Goal: Information Seeking & Learning: Find specific fact

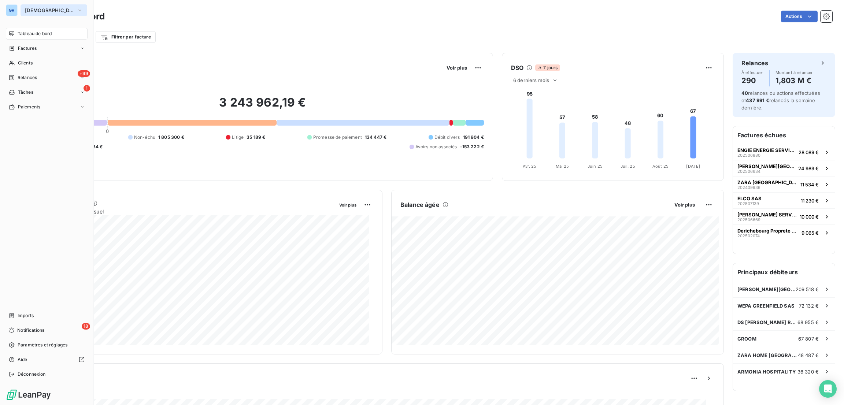
click at [42, 9] on span "[DEMOGRAPHIC_DATA]" at bounding box center [49, 10] width 49 height 6
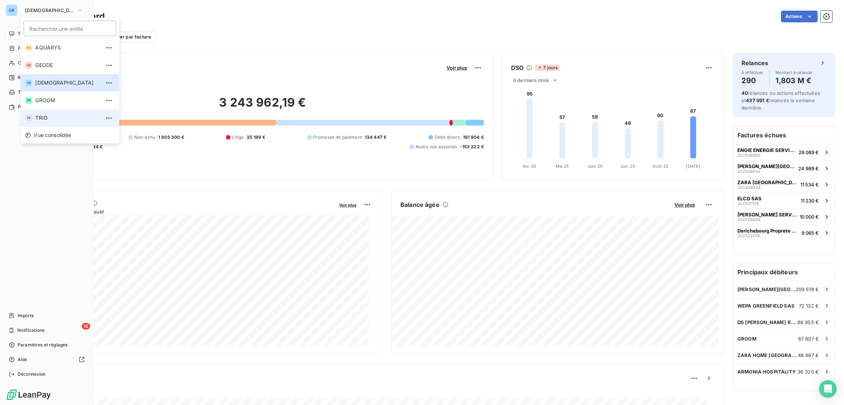
click at [41, 118] on span "TRIO" at bounding box center [67, 117] width 65 height 7
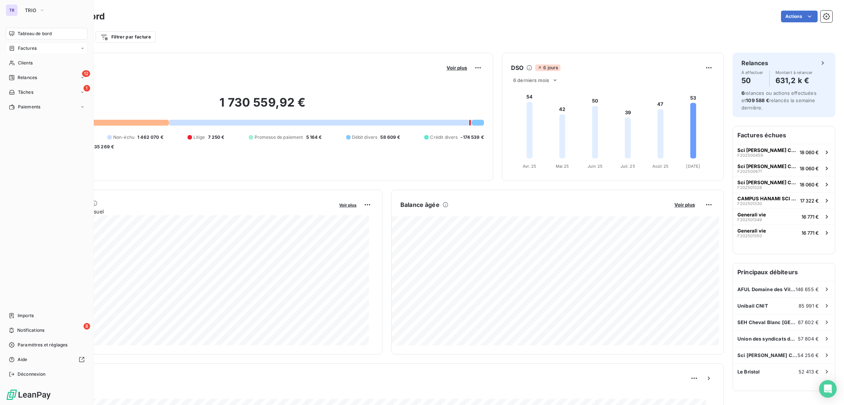
click at [31, 47] on span "Factures" at bounding box center [27, 48] width 19 height 7
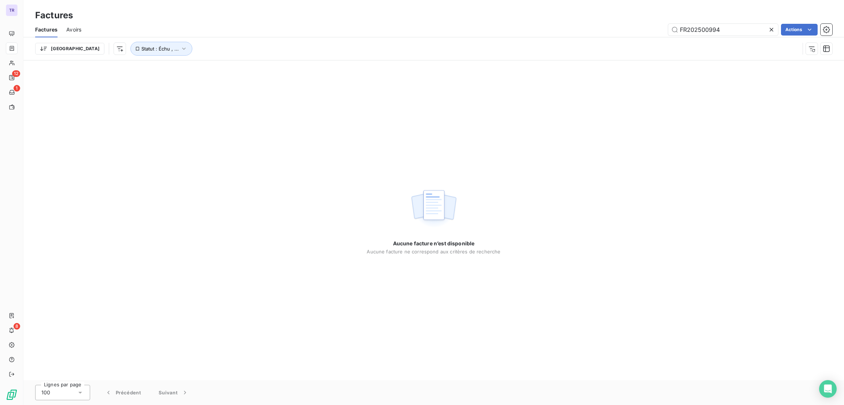
drag, startPoint x: 730, startPoint y: 30, endPoint x: 568, endPoint y: -11, distance: 167.2
click at [568, 0] on html "TR 12 1 8 Factures Factures Avoirs FR202500994 Actions Trier Statut : Échu , ..…" at bounding box center [422, 202] width 844 height 405
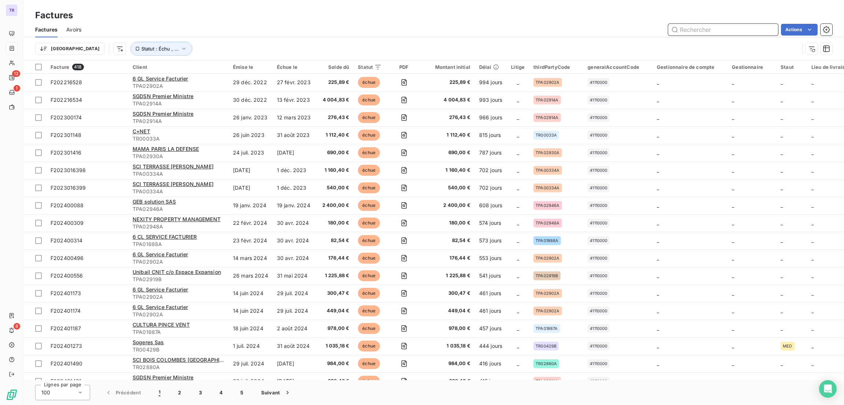
click at [697, 29] on input "text" at bounding box center [723, 30] width 110 height 12
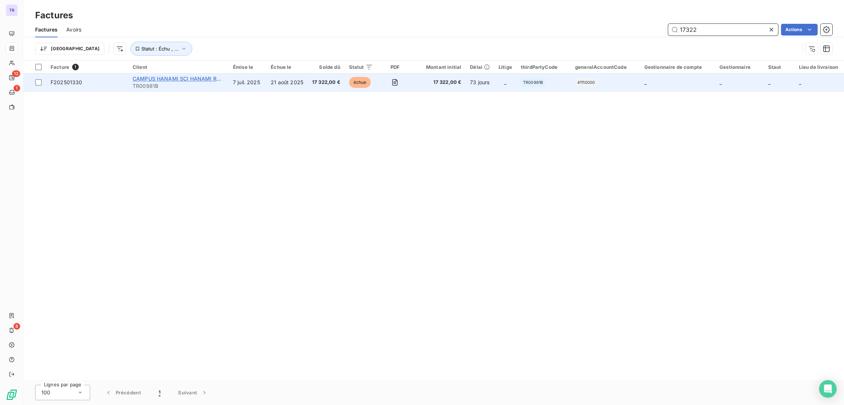
type input "17322"
click at [208, 78] on span "CAMPUS HANAMI SCI HANAMI RUEIL C/O CBRE PM" at bounding box center [198, 78] width 131 height 6
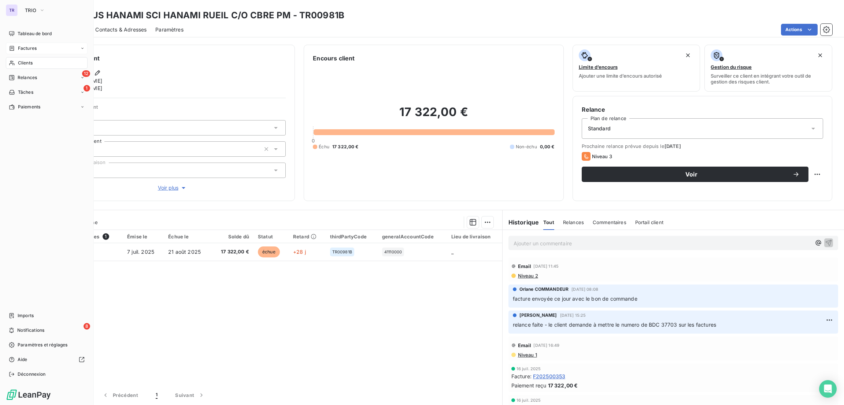
click at [29, 47] on span "Factures" at bounding box center [27, 48] width 19 height 7
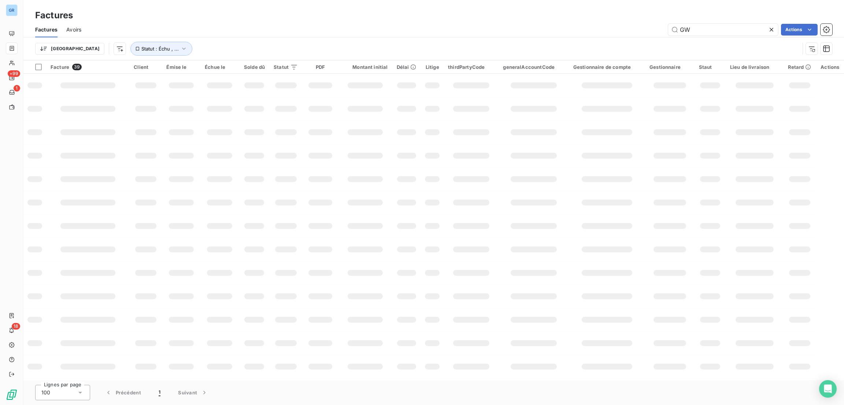
type input "G"
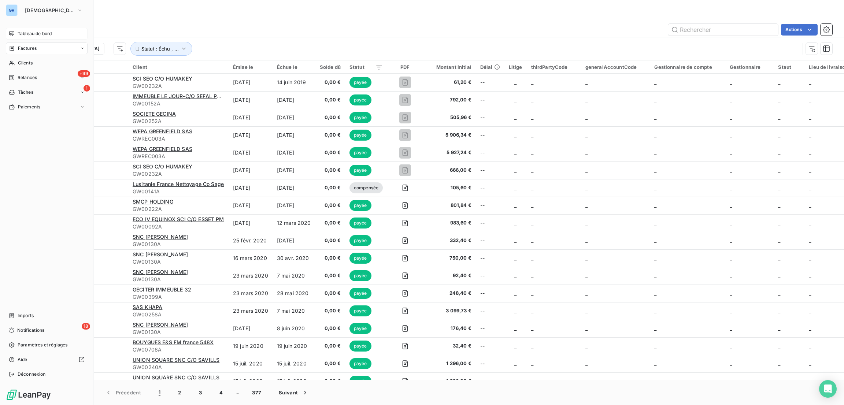
click at [40, 31] on span "Tableau de bord" at bounding box center [35, 33] width 34 height 7
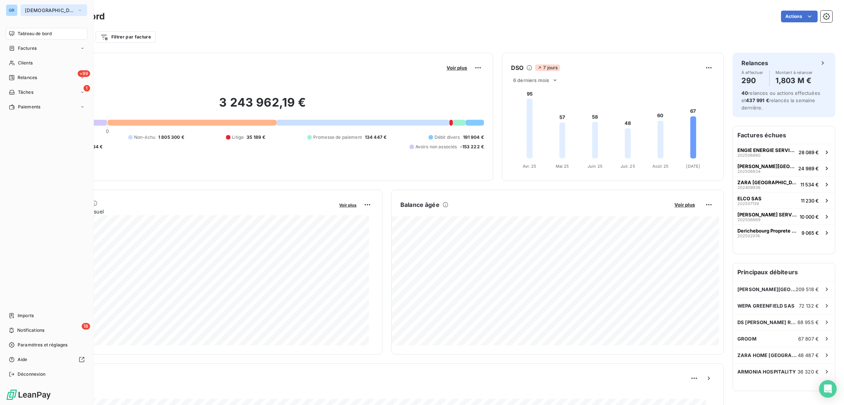
click at [26, 8] on span "[DEMOGRAPHIC_DATA]" at bounding box center [49, 10] width 49 height 6
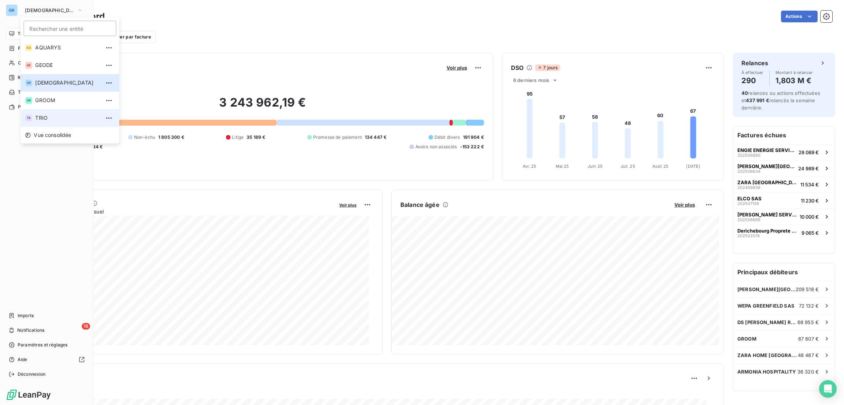
click at [40, 114] on span "TRIO" at bounding box center [67, 117] width 65 height 7
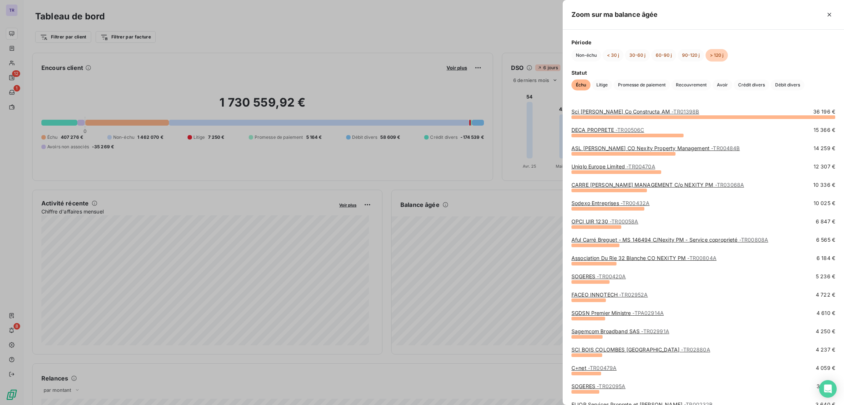
click at [629, 115] on div "Sci Victor Nbim Co Constructa AM - TR01398B" at bounding box center [635, 111] width 128 height 7
click at [622, 112] on link "Sci Victor Nbim Co Constructa AM - TR01398B" at bounding box center [635, 111] width 128 height 6
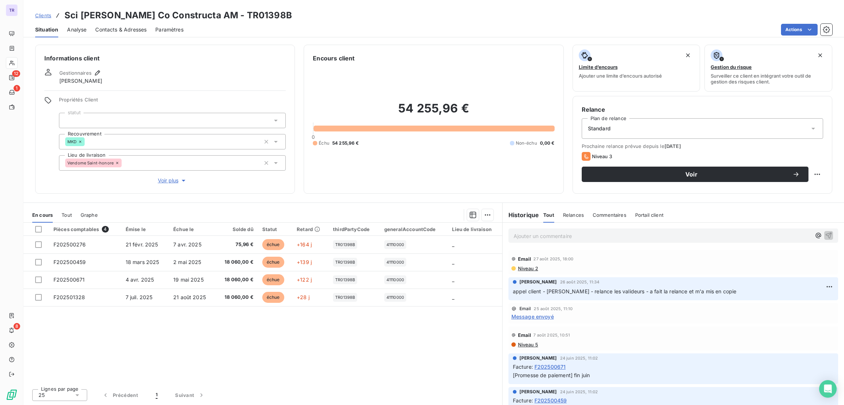
click at [119, 25] on div "Contacts & Adresses" at bounding box center [120, 29] width 51 height 15
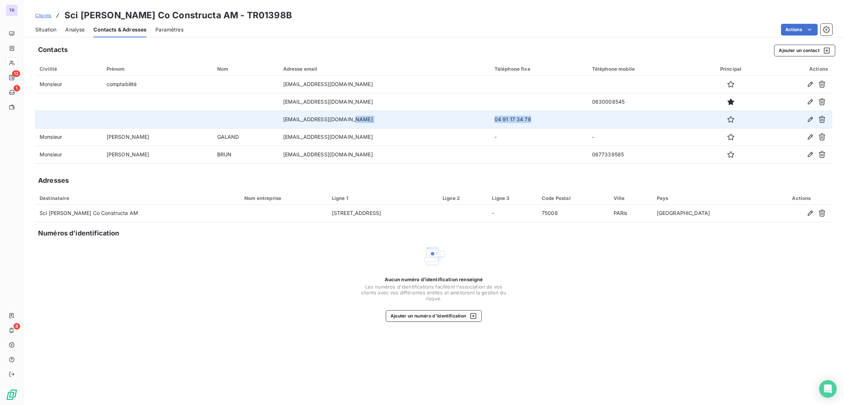
drag, startPoint x: 506, startPoint y: 118, endPoint x: 449, endPoint y: 114, distance: 56.9
click at [449, 114] on tr "msourdeau@constructa.fr 04 91 17 34 78" at bounding box center [433, 120] width 797 height 18
copy tr "04 91 17 34 78"
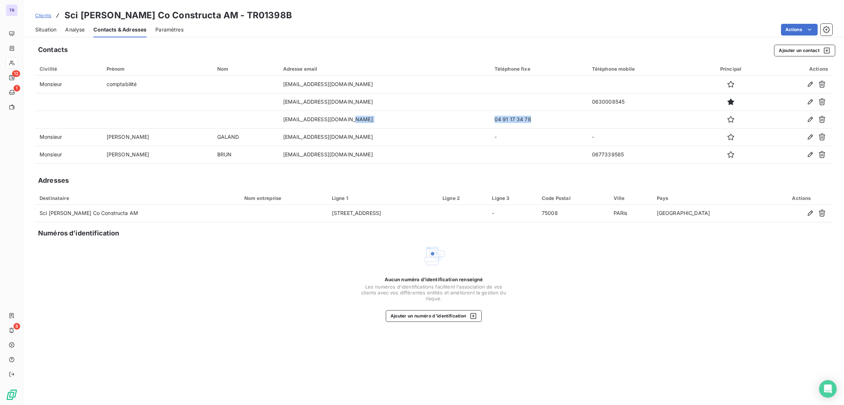
click at [49, 32] on span "Situation" at bounding box center [45, 29] width 21 height 7
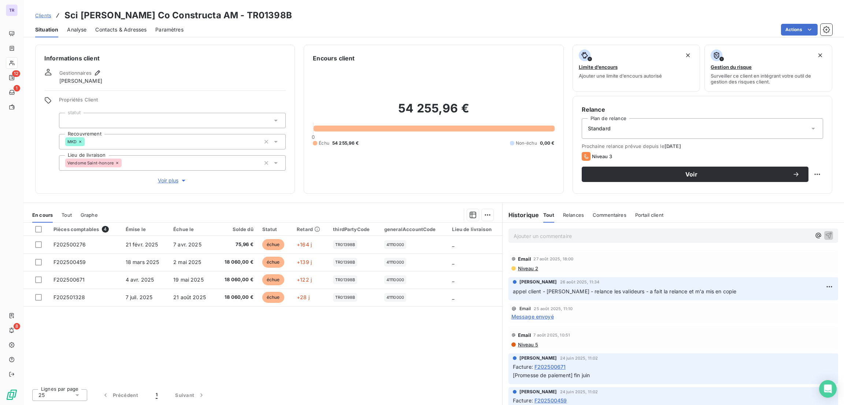
click at [117, 22] on div "Contacts & Adresses" at bounding box center [120, 29] width 51 height 15
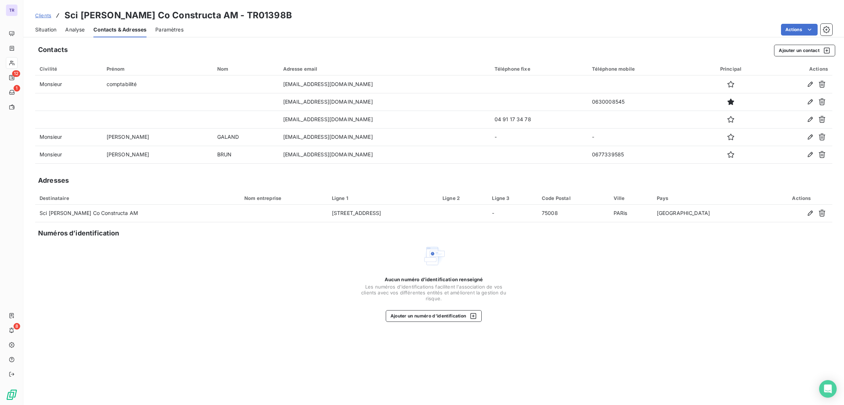
click at [49, 29] on span "Situation" at bounding box center [45, 29] width 21 height 7
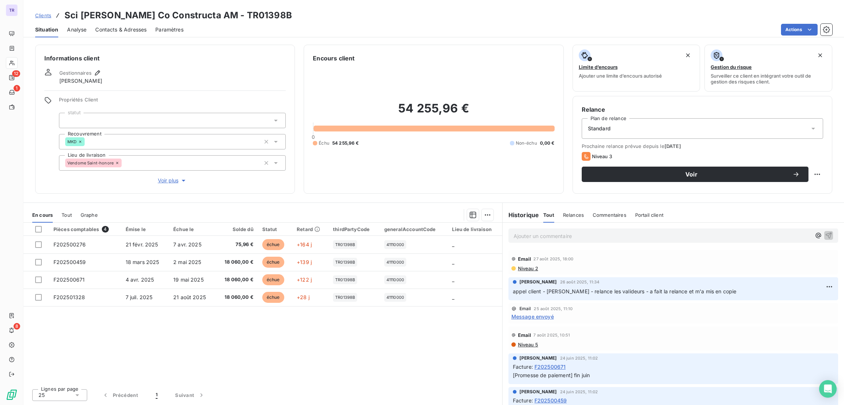
click at [122, 29] on span "Contacts & Adresses" at bounding box center [120, 29] width 51 height 7
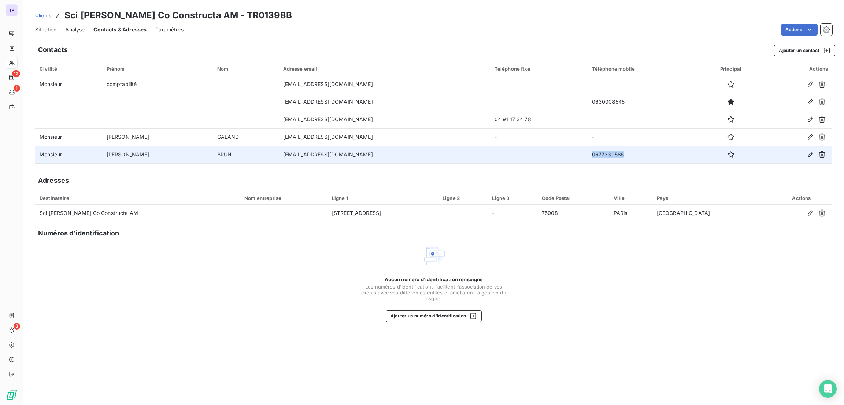
drag, startPoint x: 613, startPoint y: 153, endPoint x: 547, endPoint y: 147, distance: 65.5
click at [547, 147] on tr "Monsieur Nicolas BRUN nbrun@constructa.fr 0677339585" at bounding box center [433, 155] width 797 height 18
copy tr "0677339585"
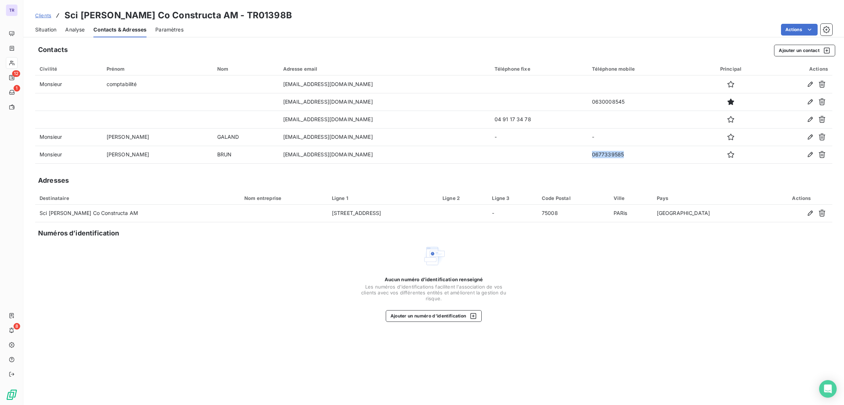
click at [45, 28] on span "Situation" at bounding box center [45, 29] width 21 height 7
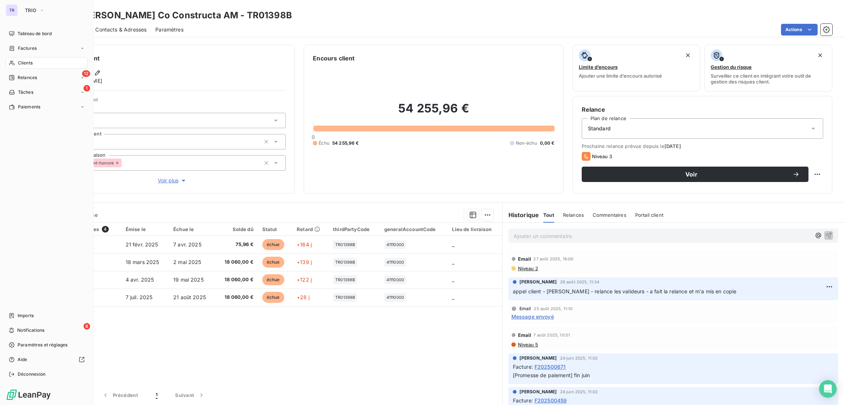
click at [26, 62] on span "Clients" at bounding box center [25, 63] width 15 height 7
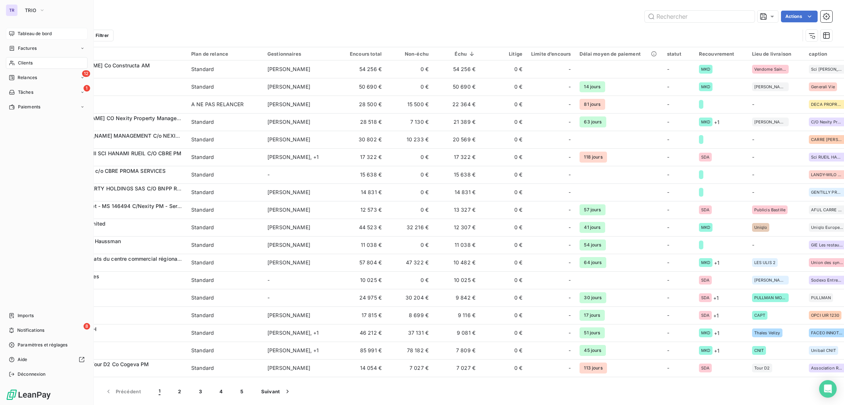
click at [36, 31] on span "Tableau de bord" at bounding box center [35, 33] width 34 height 7
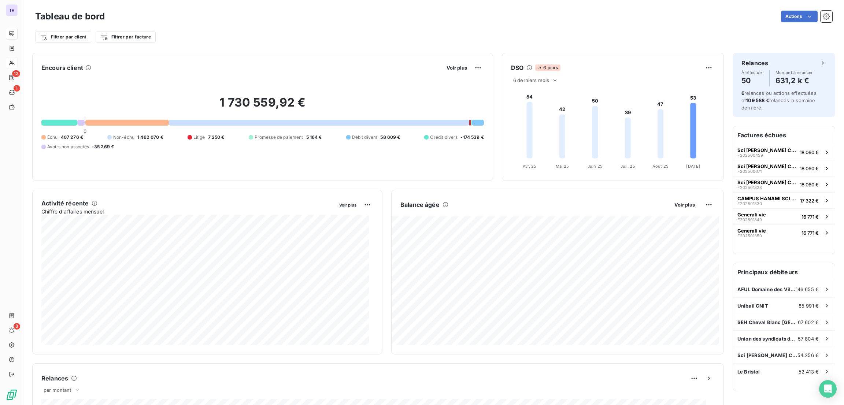
click at [444, 66] on button "Voir plus" at bounding box center [456, 67] width 25 height 7
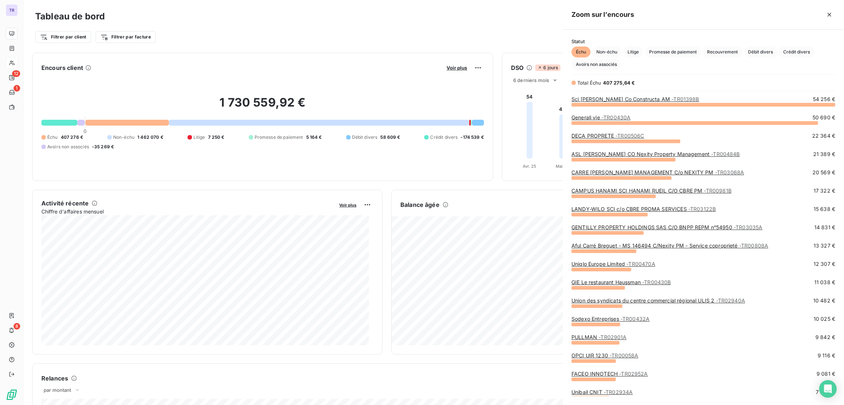
scroll to position [293, 273]
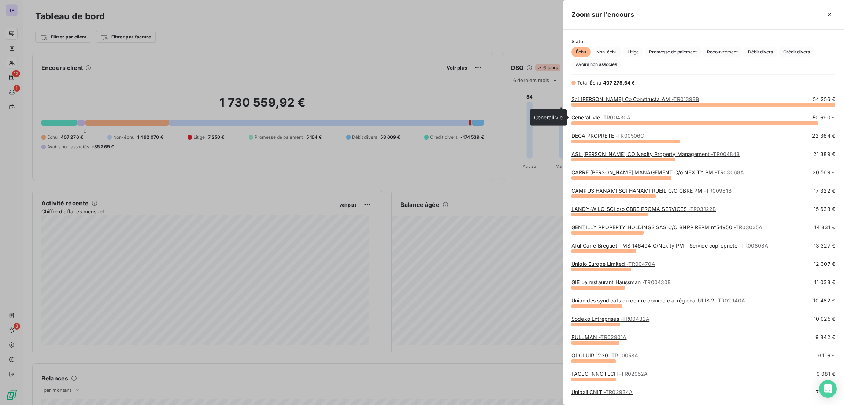
click at [615, 116] on span "- TR00430A" at bounding box center [615, 117] width 29 height 6
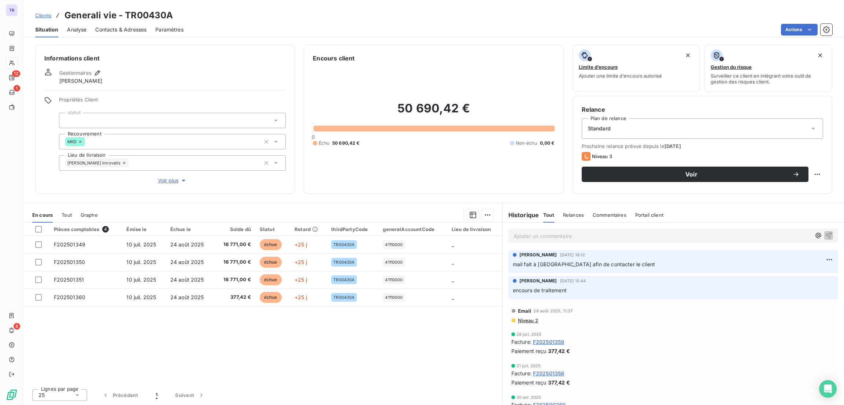
click at [119, 27] on span "Contacts & Adresses" at bounding box center [120, 29] width 51 height 7
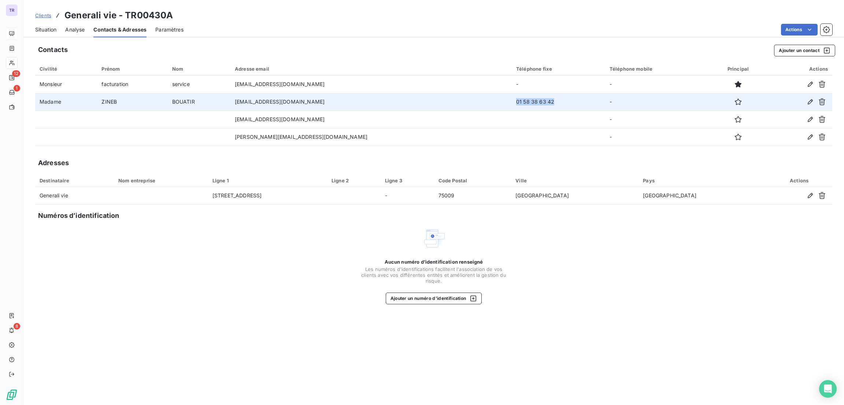
drag, startPoint x: 531, startPoint y: 104, endPoint x: 483, endPoint y: 99, distance: 47.9
click at [512, 99] on td "01 58 38 63 42" at bounding box center [558, 102] width 93 height 18
copy td "01 58 38 63 42"
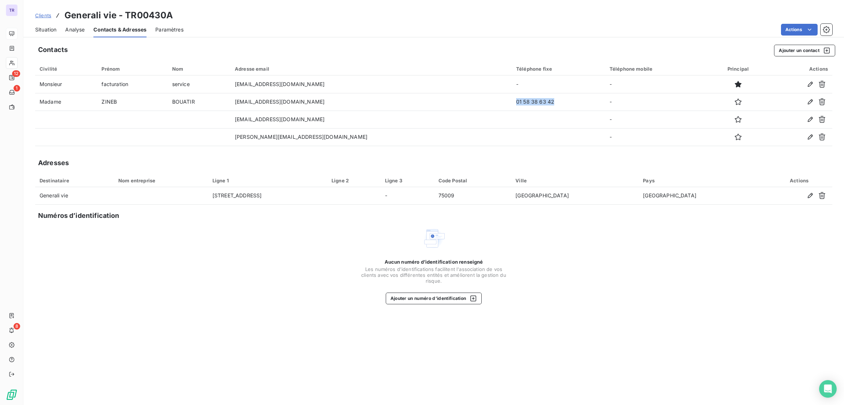
click at [45, 25] on div "Situation" at bounding box center [45, 29] width 21 height 15
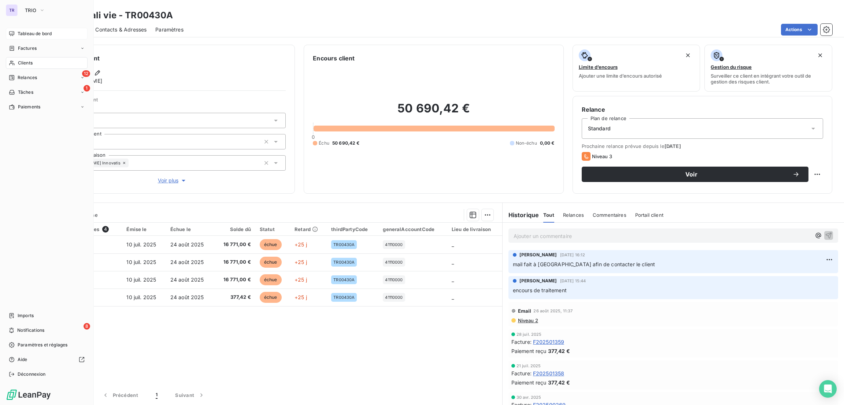
click at [37, 33] on span "Tableau de bord" at bounding box center [35, 33] width 34 height 7
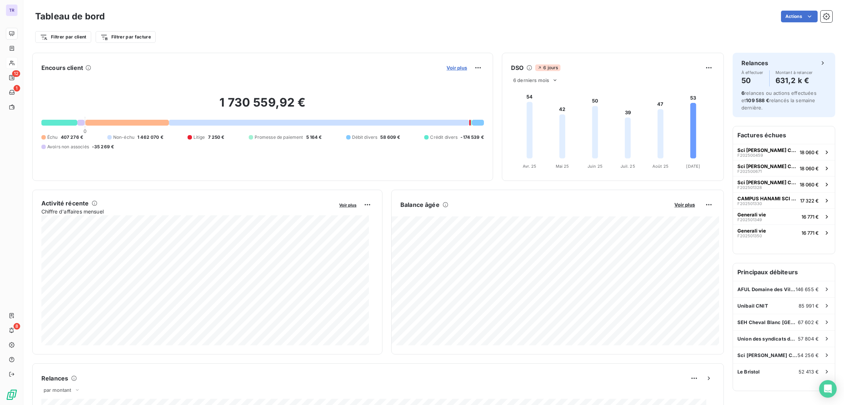
click at [448, 66] on span "Voir plus" at bounding box center [456, 68] width 21 height 6
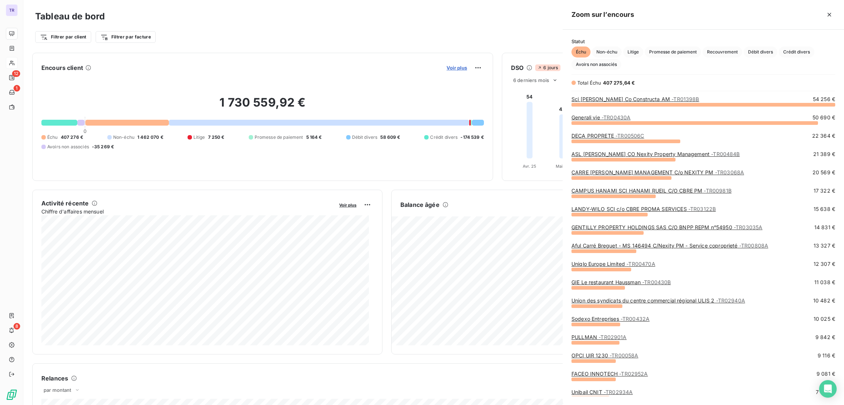
scroll to position [293, 273]
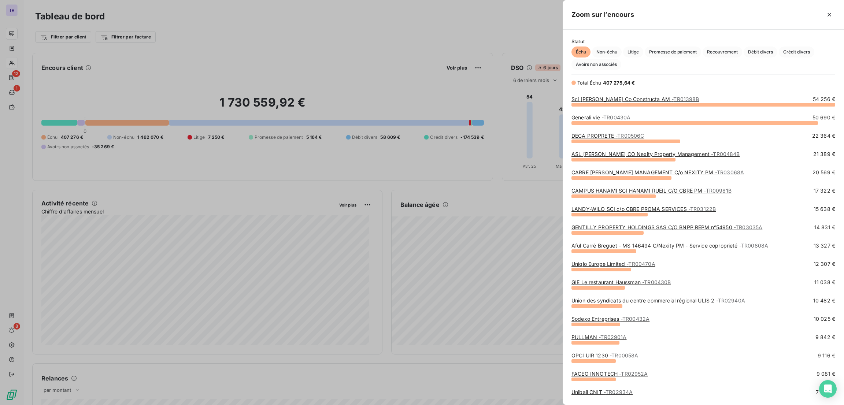
click at [592, 154] on link "ASL Colisee Marceau CO Nexity Property Management - TR00484B" at bounding box center [655, 154] width 168 height 6
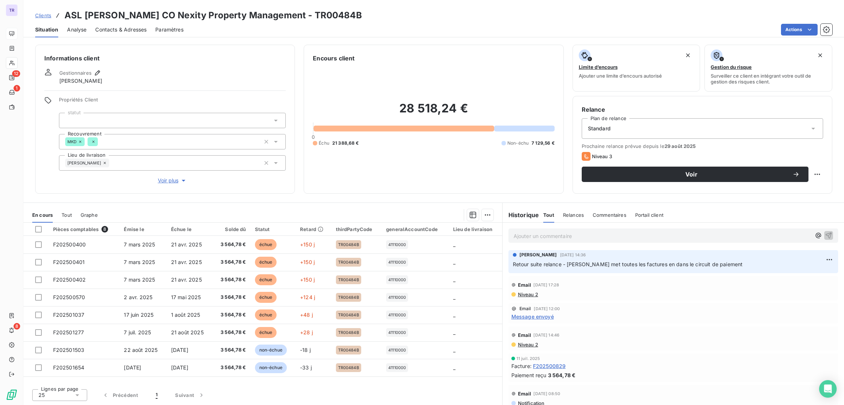
drag, startPoint x: 366, startPoint y: 18, endPoint x: 313, endPoint y: 8, distance: 54.2
click at [313, 9] on div "Clients ASL Colisee Marceau CO Nexity Property Management - TR00484B" at bounding box center [433, 15] width 820 height 13
copy h3 "TR00484B"
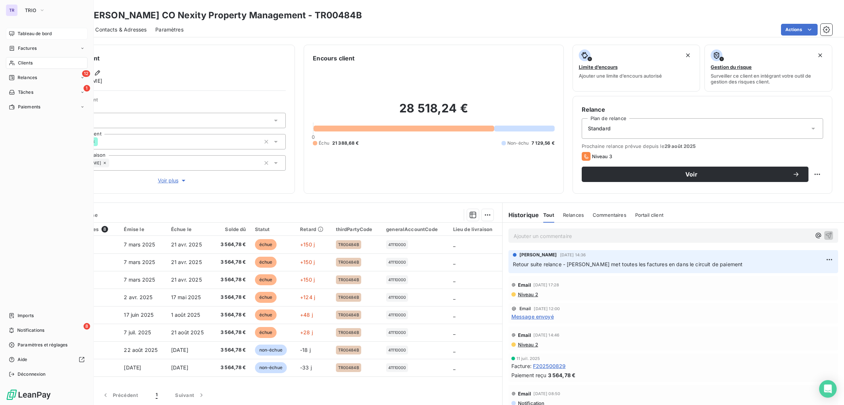
click at [35, 33] on span "Tableau de bord" at bounding box center [35, 33] width 34 height 7
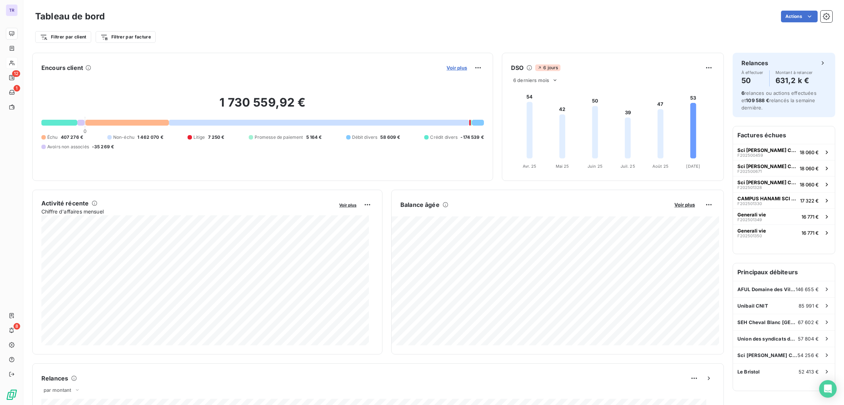
click at [455, 68] on span "Voir plus" at bounding box center [456, 68] width 21 height 6
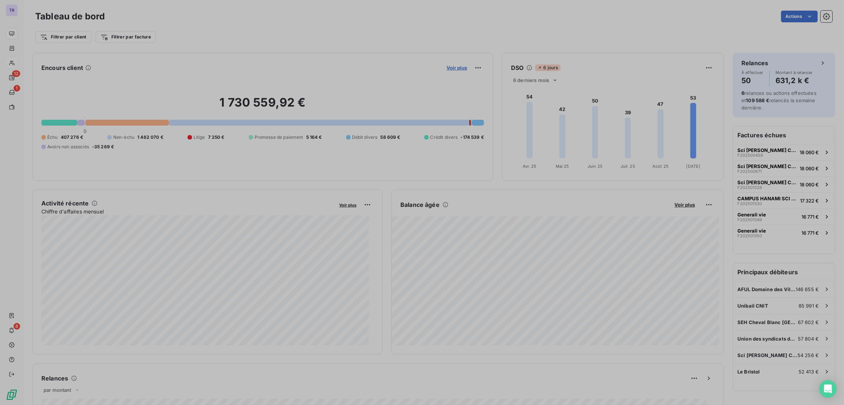
scroll to position [397, 273]
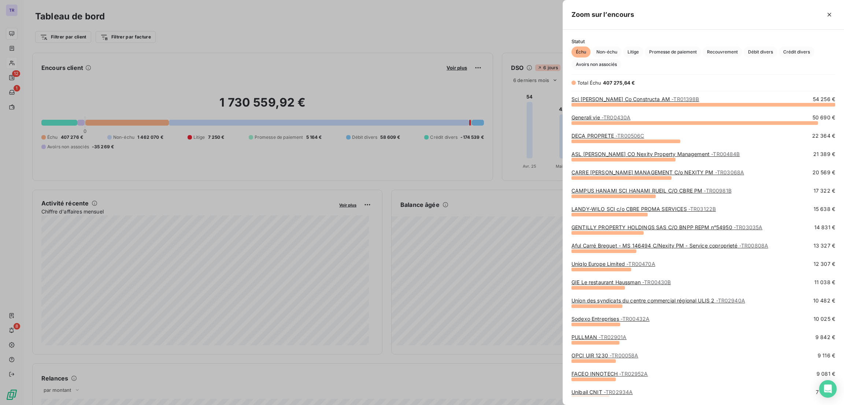
click at [614, 170] on link "CARRE MICHELET GECINA MANAGEMENT C/o NEXITY PM - TR03068A" at bounding box center [657, 172] width 172 height 6
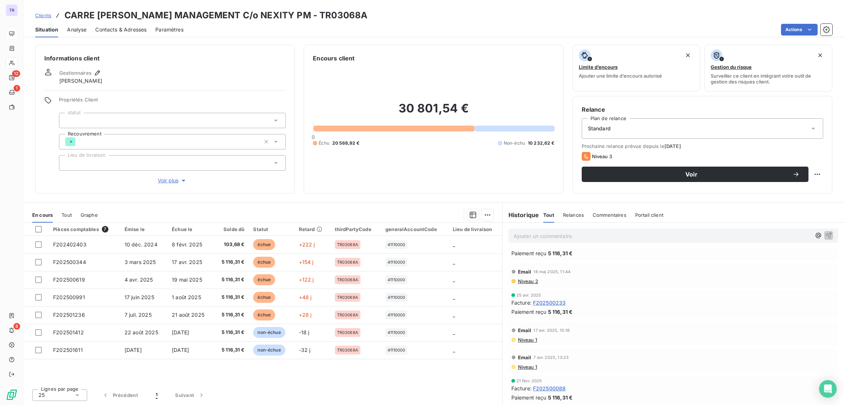
scroll to position [110, 0]
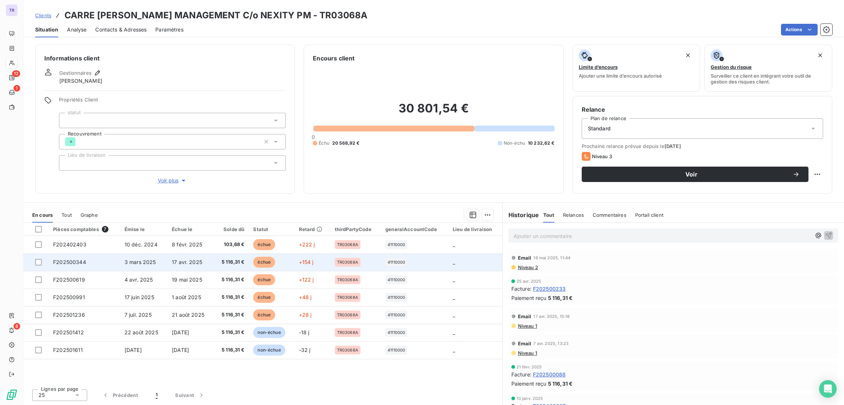
click at [260, 261] on span "échue" at bounding box center [264, 262] width 22 height 11
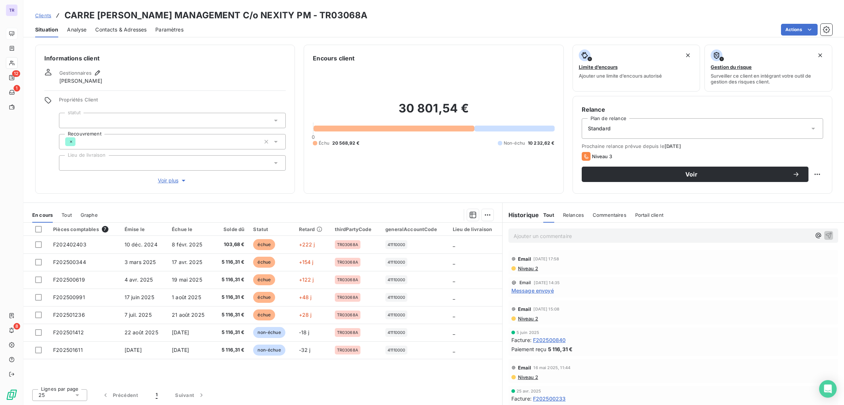
click at [122, 30] on span "Contacts & Adresses" at bounding box center [120, 29] width 51 height 7
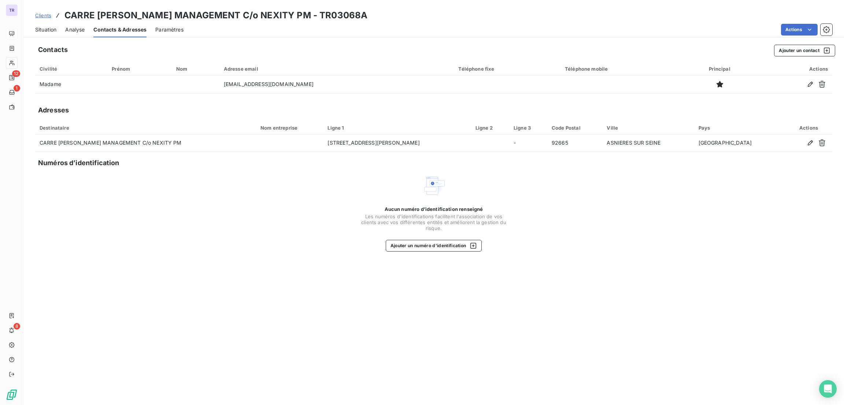
click at [48, 29] on span "Situation" at bounding box center [45, 29] width 21 height 7
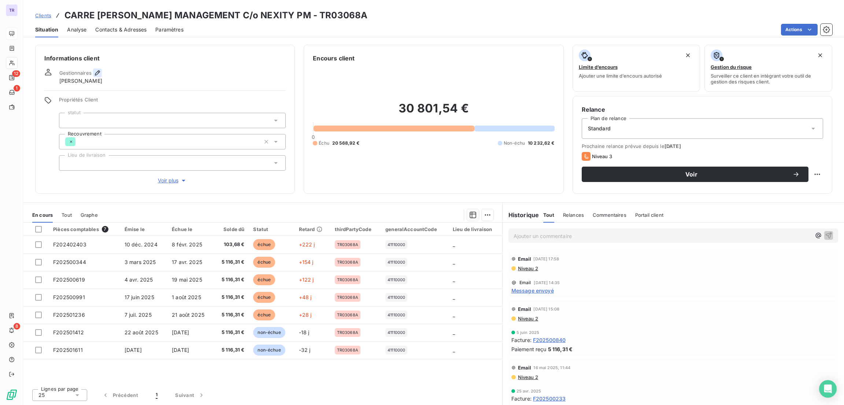
click at [97, 71] on icon "button" at bounding box center [97, 72] width 5 height 5
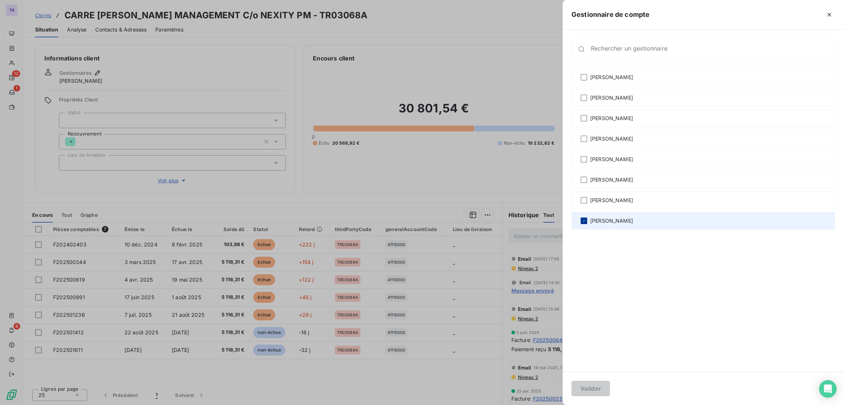
click at [584, 221] on icon at bounding box center [584, 221] width 4 height 4
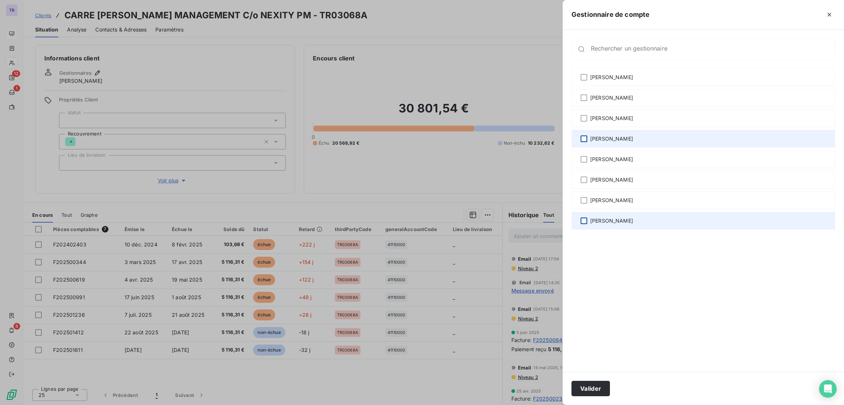
click at [583, 141] on div at bounding box center [583, 138] width 7 height 7
click at [592, 376] on div "Valider" at bounding box center [702, 388] width 281 height 33
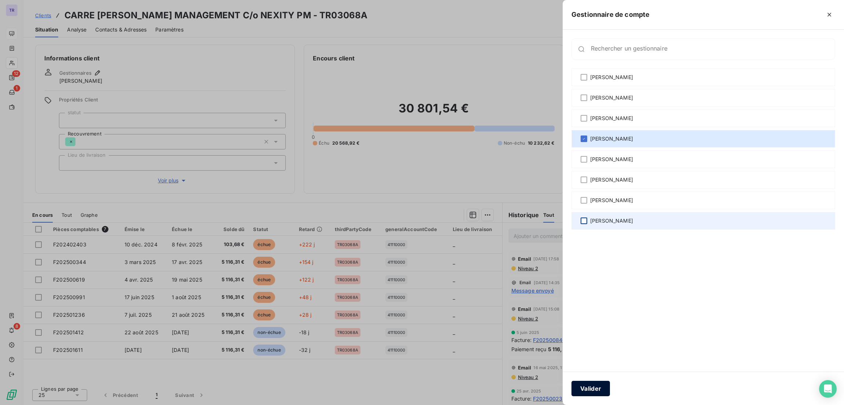
click at [588, 387] on button "Valider" at bounding box center [590, 388] width 38 height 15
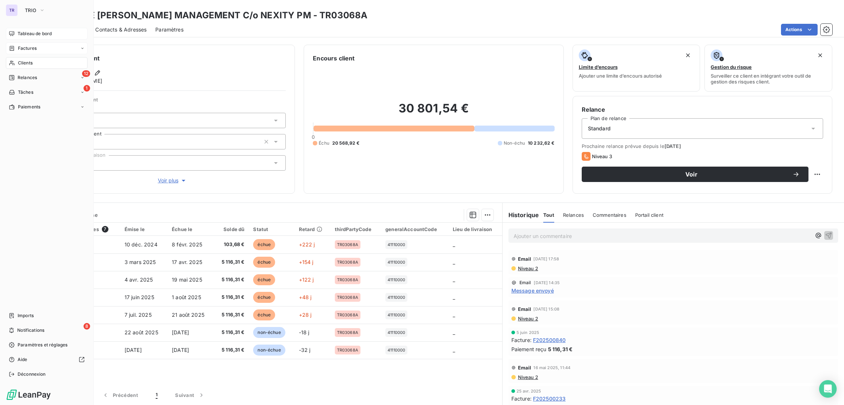
click at [21, 46] on span "Factures" at bounding box center [27, 48] width 19 height 7
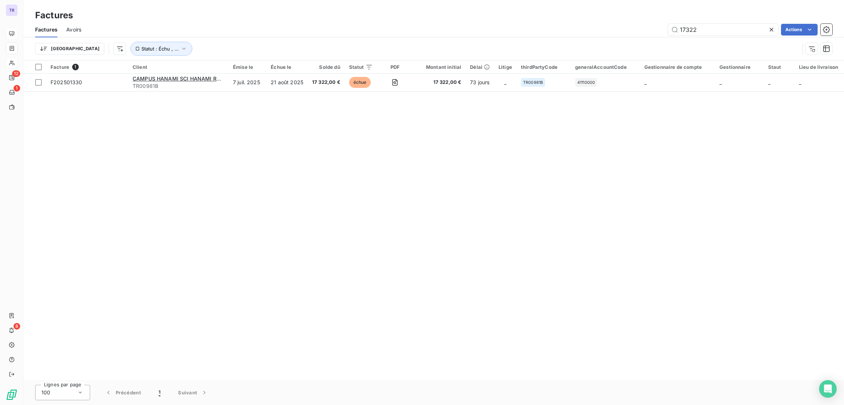
drag, startPoint x: 698, startPoint y: 33, endPoint x: 625, endPoint y: 27, distance: 73.2
click at [625, 27] on div "17322 Actions" at bounding box center [461, 30] width 742 height 12
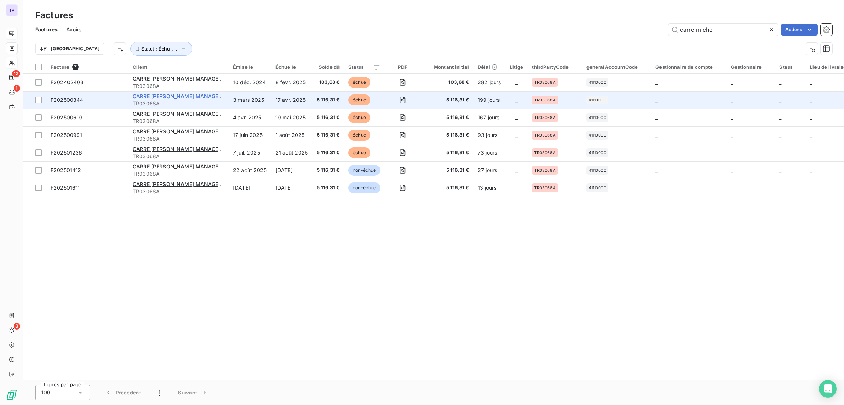
type input "carre miche"
click at [199, 99] on span "CARRE MICHELET GECINA MANAGEMENT C/o NEXITY PM" at bounding box center [204, 96] width 142 height 6
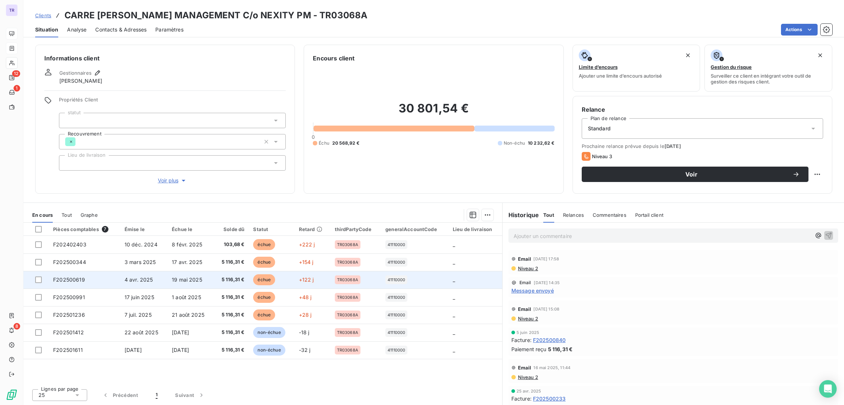
click at [260, 281] on span "échue" at bounding box center [264, 279] width 22 height 11
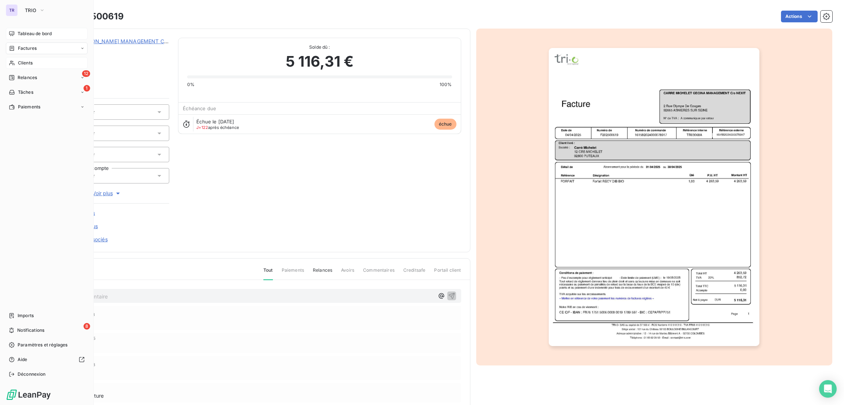
click at [30, 49] on span "Factures" at bounding box center [27, 48] width 19 height 7
click at [25, 60] on span "Clients" at bounding box center [25, 63] width 15 height 7
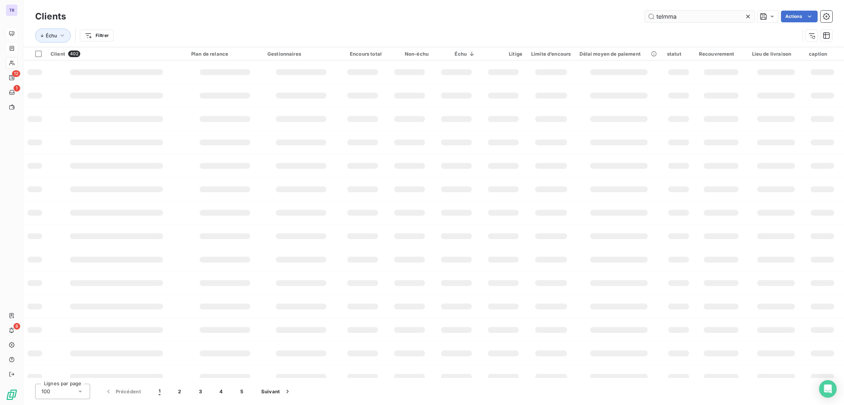
type input "telmma"
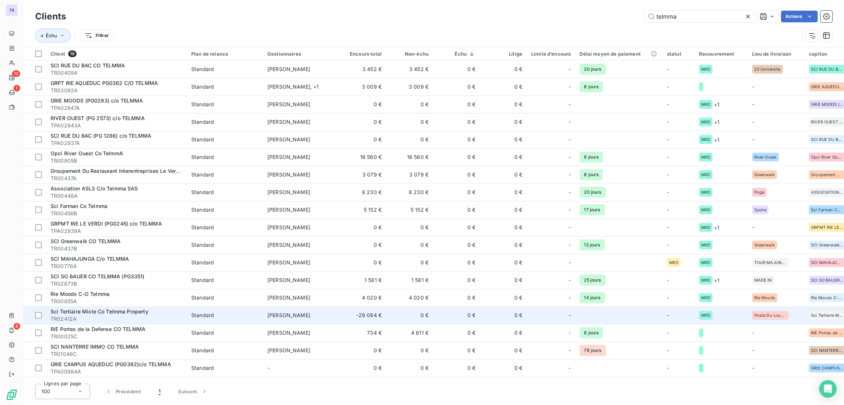
click at [151, 313] on div "Sci Tertiaire Mixte Co Telmma Property" at bounding box center [117, 311] width 132 height 7
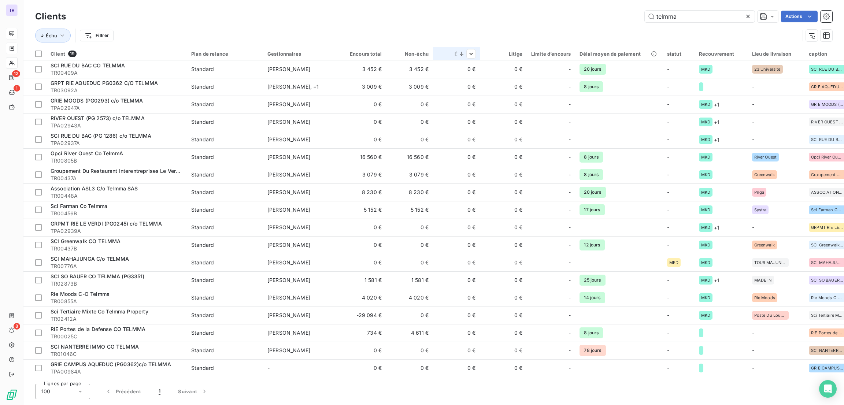
click at [461, 58] on th "Échu" at bounding box center [456, 53] width 47 height 13
click at [446, 89] on span "Supprimer le tri par ordre décroissant" at bounding box center [423, 85] width 92 height 7
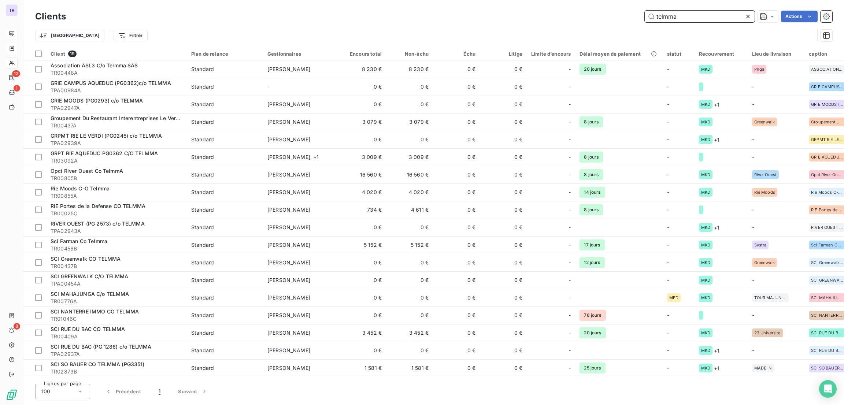
drag, startPoint x: 685, startPoint y: 16, endPoint x: 518, endPoint y: -17, distance: 169.9
click at [518, 0] on html "TR 12 1 8 Clients telmma Actions Trier Filtrer Client 19 Plan de relance Gestio…" at bounding box center [422, 202] width 844 height 405
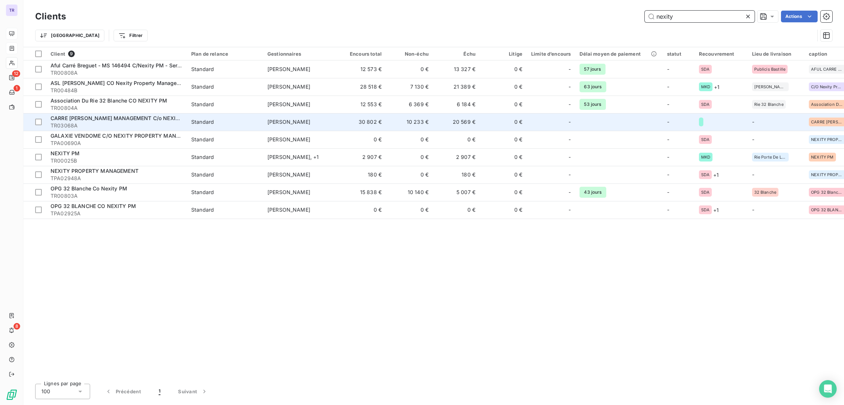
type input "nexity"
click at [293, 129] on td "Hanane ALLAL" at bounding box center [301, 122] width 76 height 18
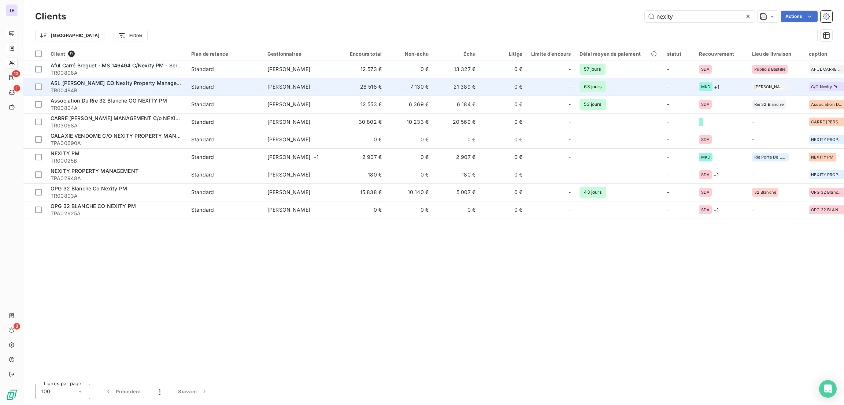
click at [373, 88] on td "28 518 €" at bounding box center [362, 87] width 47 height 18
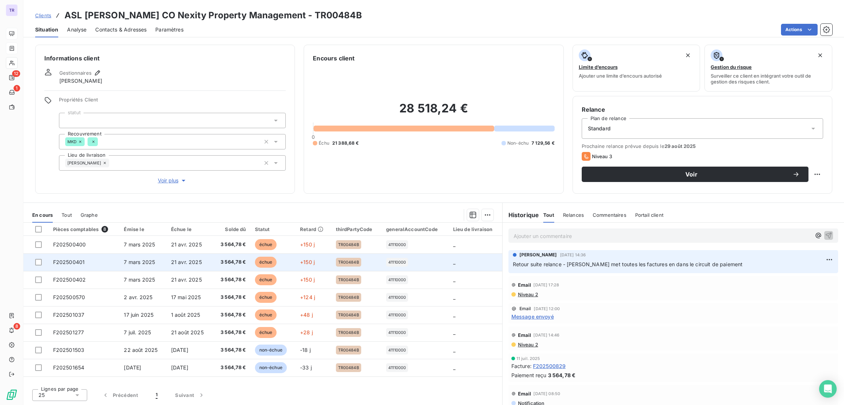
click at [269, 255] on td "échue" at bounding box center [272, 262] width 45 height 18
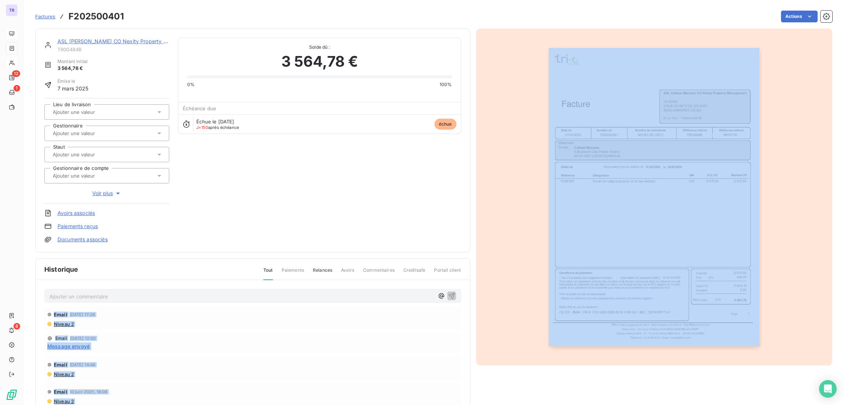
click at [679, 167] on img "button" at bounding box center [654, 197] width 211 height 298
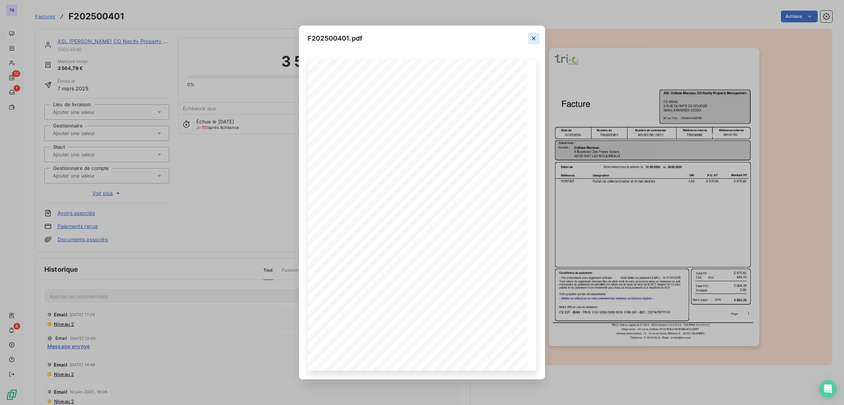
click at [529, 33] on button "button" at bounding box center [534, 39] width 12 height 12
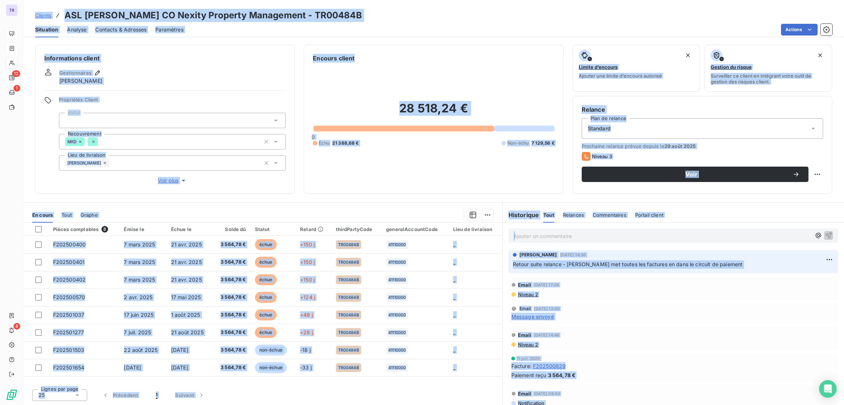
click at [267, 190] on div "Informations client Gestionnaires Sixtine Lépine Propriétés Client statut Recou…" at bounding box center [165, 119] width 260 height 149
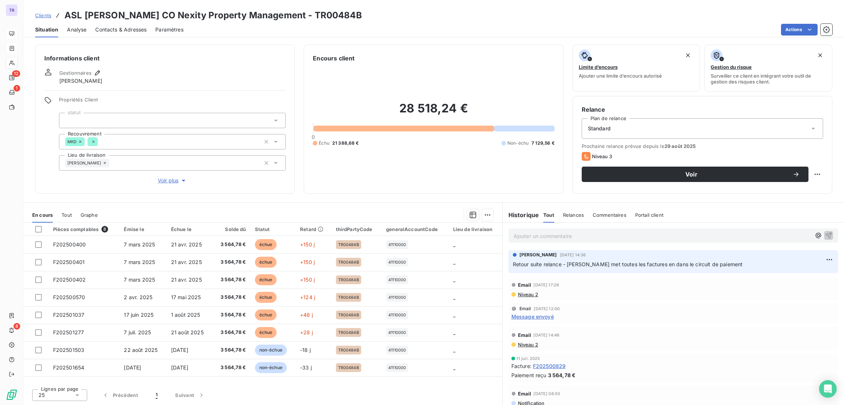
click at [129, 24] on div "Contacts & Adresses" at bounding box center [120, 29] width 51 height 15
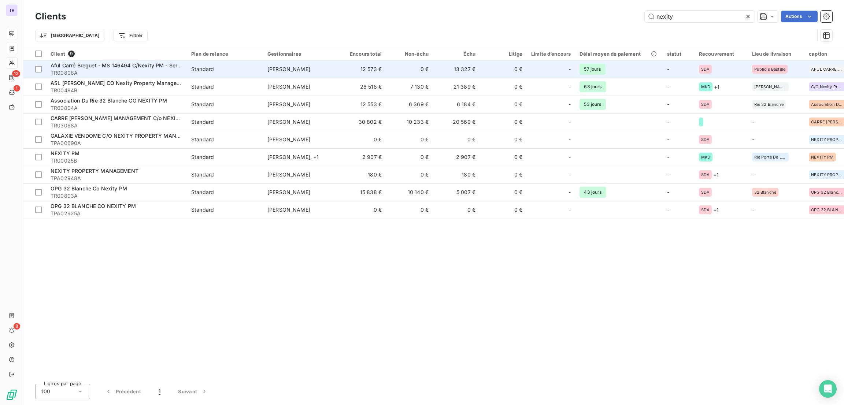
click at [366, 73] on td "12 573 €" at bounding box center [362, 69] width 47 height 18
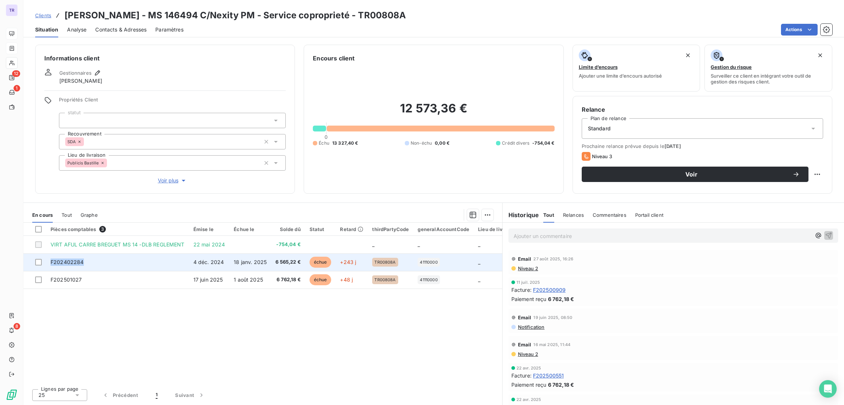
drag, startPoint x: 108, startPoint y: 257, endPoint x: 43, endPoint y: 257, distance: 64.8
click at [43, 257] on tr "F202402284 4 déc. 2024 18 janv. 2025 6 565,22 € échue +243 j TR00808A 41110000 _" at bounding box center [272, 262] width 498 height 18
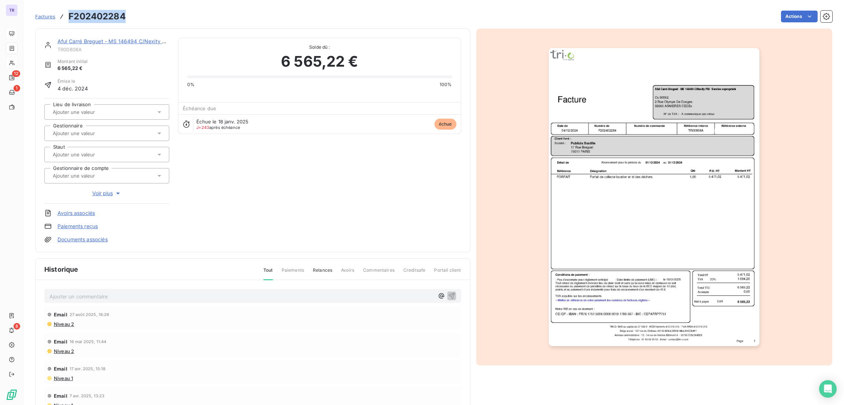
drag, startPoint x: 126, startPoint y: 16, endPoint x: 67, endPoint y: 15, distance: 58.2
click at [67, 15] on div "Factures F202402284 Actions" at bounding box center [433, 16] width 797 height 15
copy h3 "F202402284"
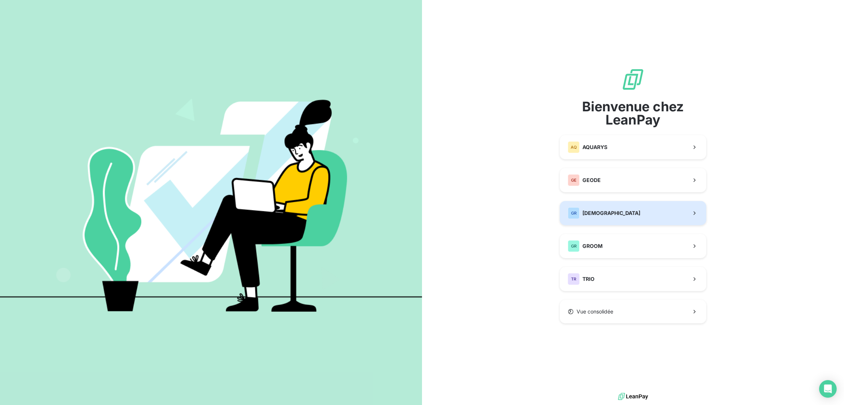
click at [596, 203] on button "GR GREENWISHES" at bounding box center [633, 213] width 146 height 24
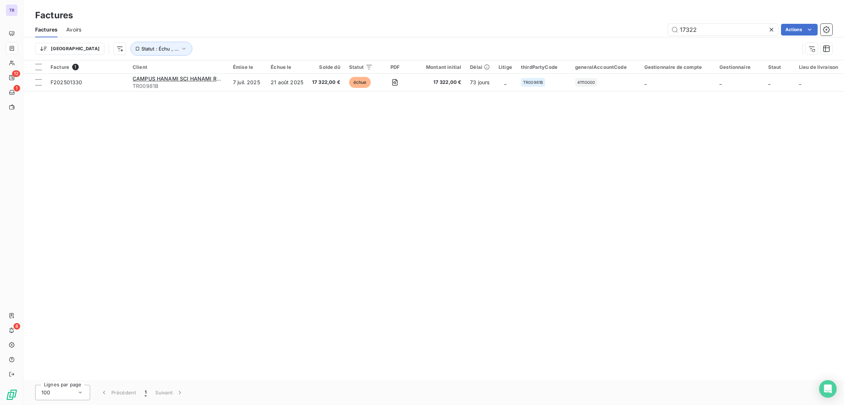
click at [420, 404] on div "Lignes par page 100 Précédent 1 Suivant" at bounding box center [433, 392] width 820 height 25
type input "carre miche"
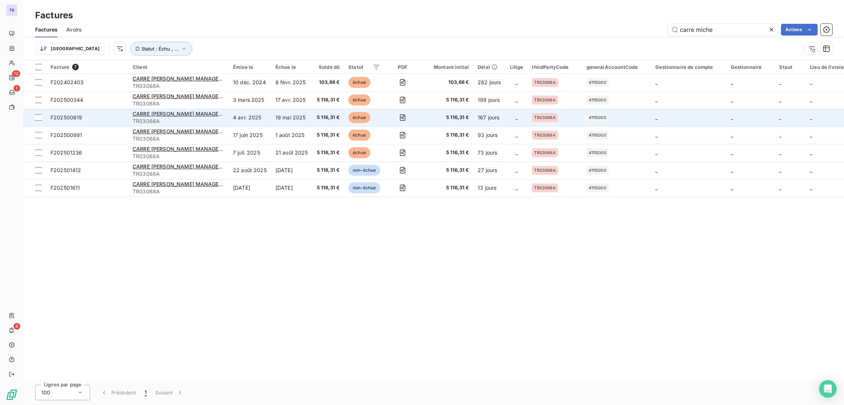
click at [192, 118] on span "TR03068A" at bounding box center [179, 121] width 92 height 7
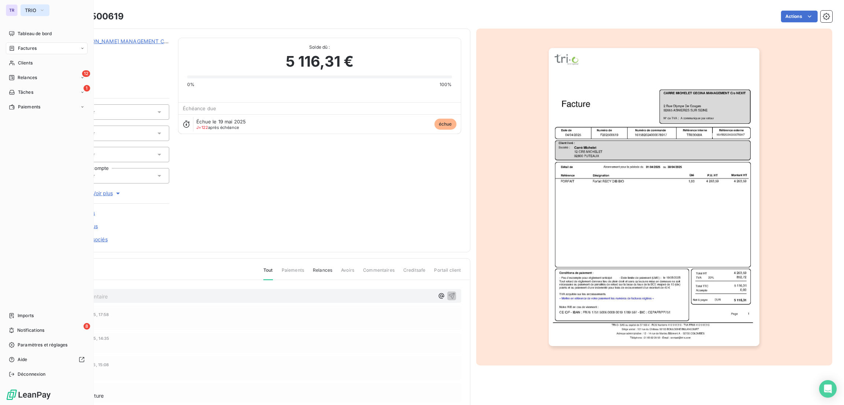
click at [29, 7] on span "TRIO" at bounding box center [30, 10] width 11 height 6
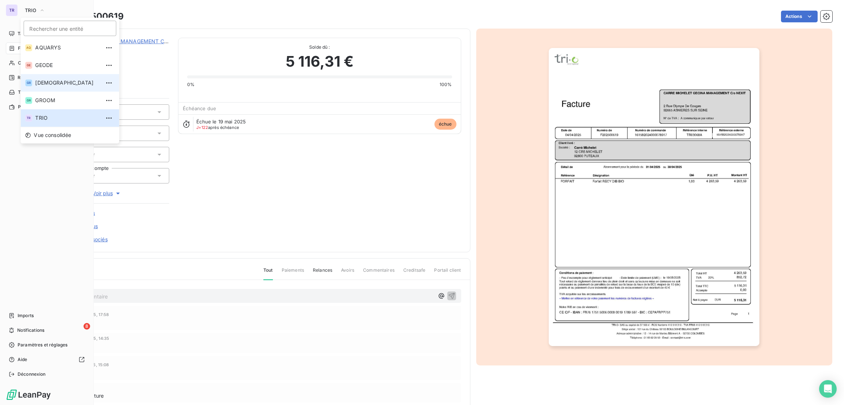
click at [56, 83] on span "[DEMOGRAPHIC_DATA]" at bounding box center [67, 82] width 65 height 7
